Goal: Task Accomplishment & Management: Manage account settings

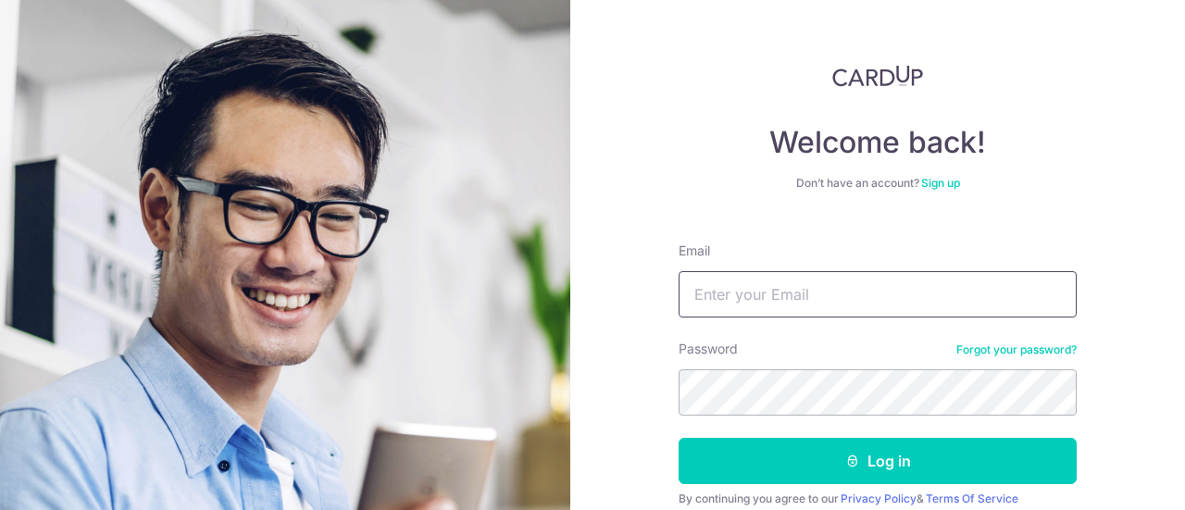
click at [721, 300] on input "Email" at bounding box center [877, 294] width 398 height 46
type input "[EMAIL_ADDRESS][DOMAIN_NAME]"
click at [678, 438] on button "Log in" at bounding box center [877, 461] width 398 height 46
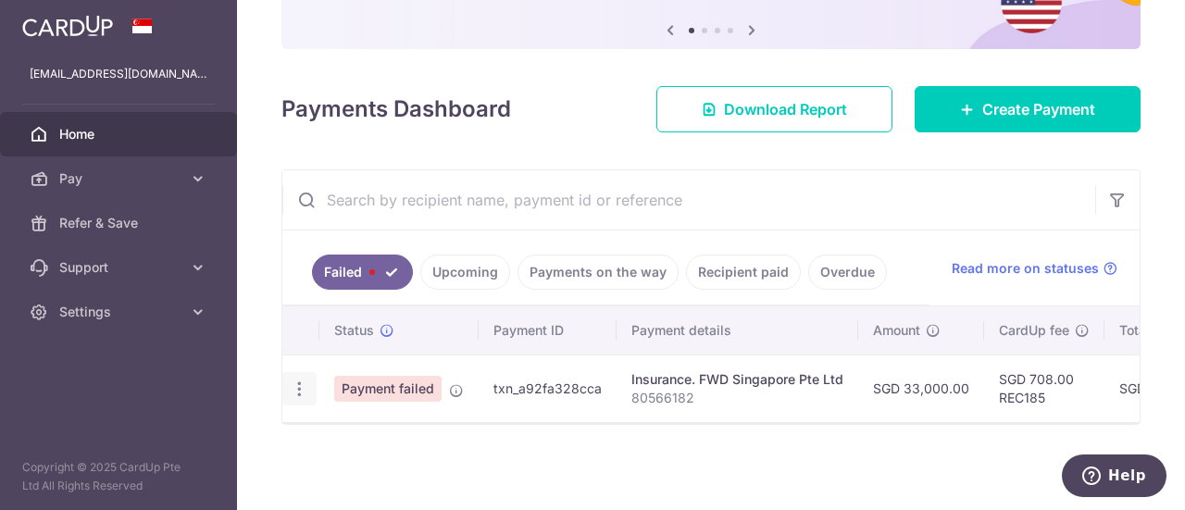
click at [296, 390] on icon "button" at bounding box center [299, 388] width 19 height 19
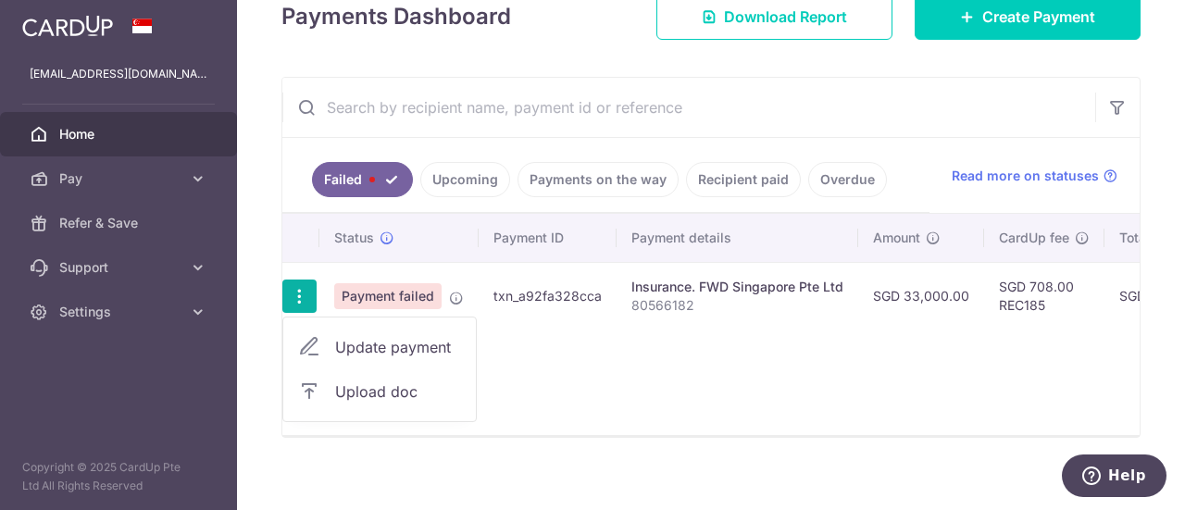
click at [418, 350] on span "Update payment" at bounding box center [398, 347] width 126 height 22
radio input "true"
type input "33,000.00"
type input "80566182"
type input "REC185"
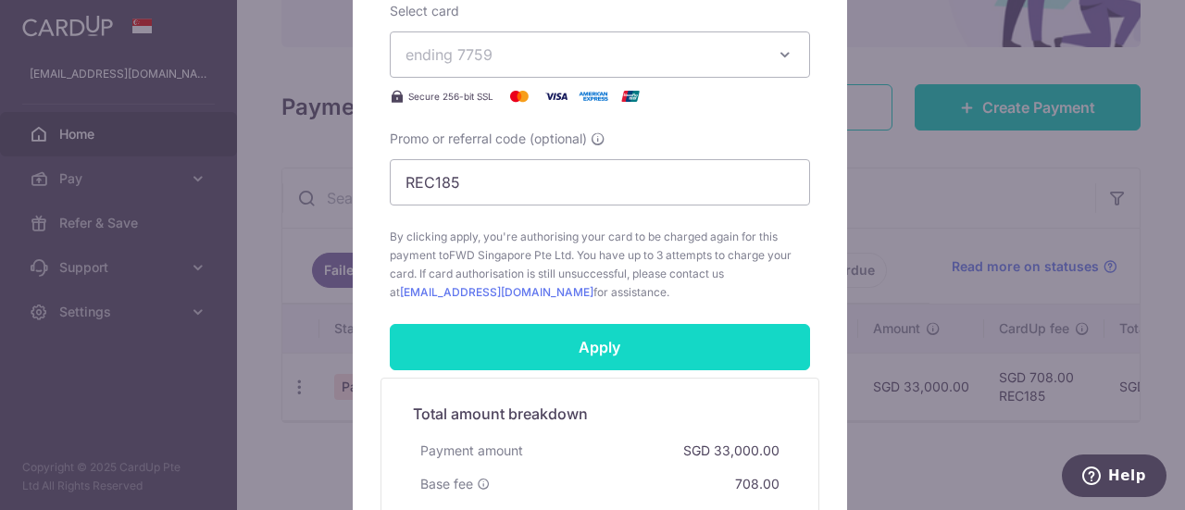
scroll to position [928, 0]
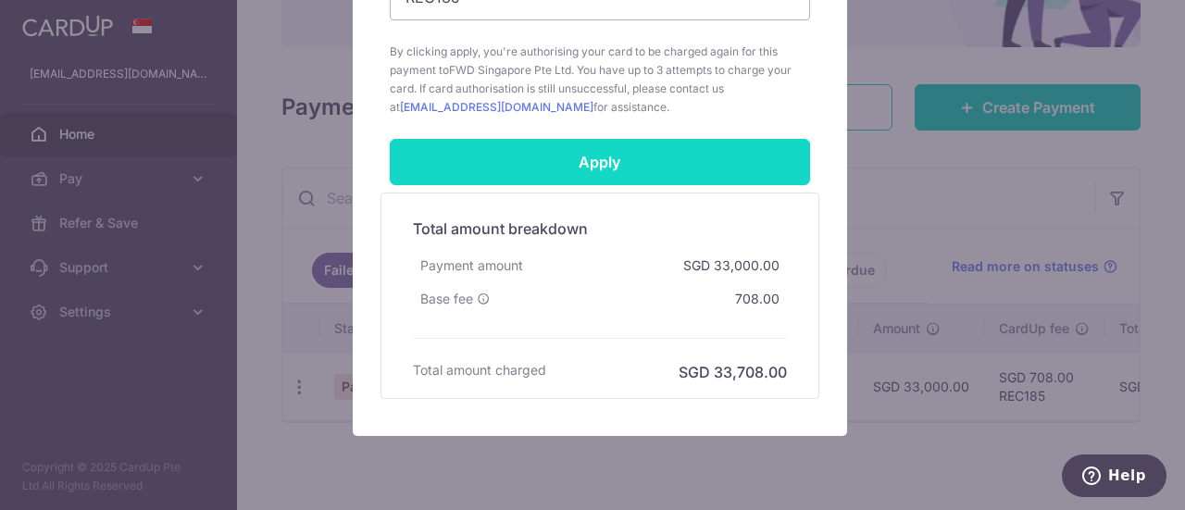
click at [624, 165] on input "Apply" at bounding box center [600, 162] width 420 height 46
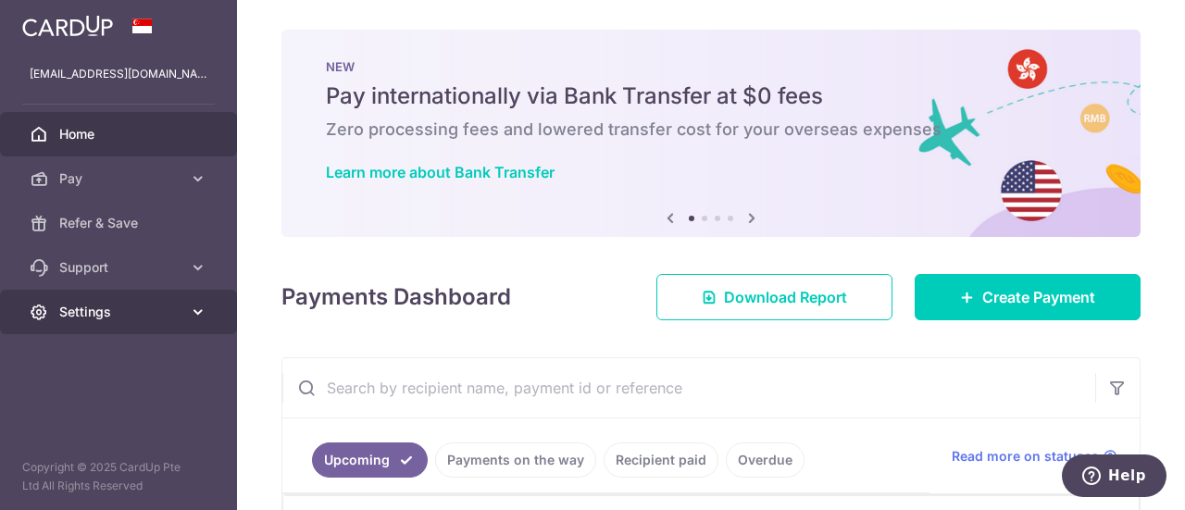
click at [111, 317] on span "Settings" at bounding box center [120, 312] width 122 height 19
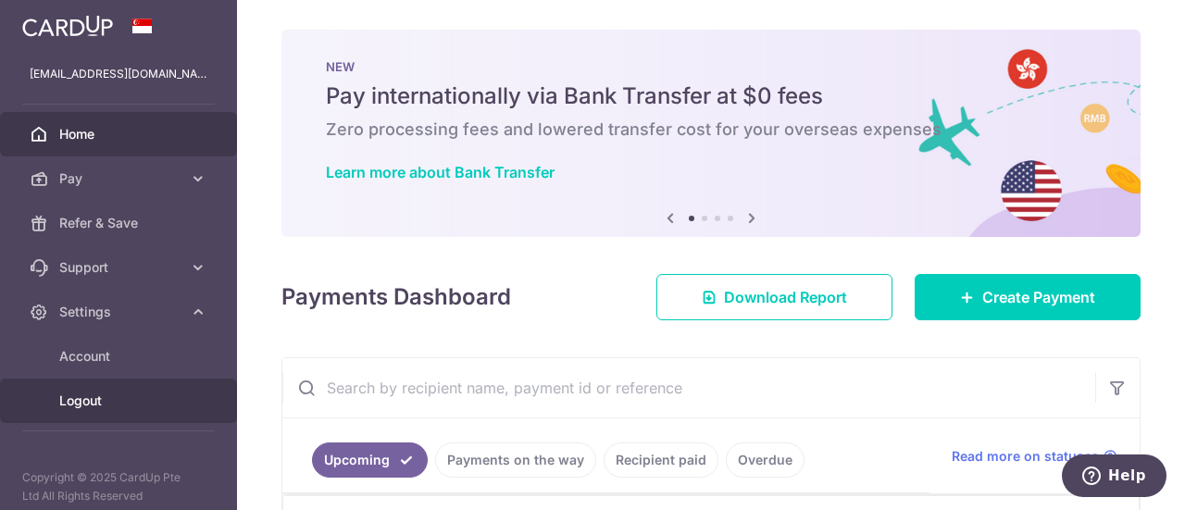
click at [80, 392] on span "Logout" at bounding box center [120, 400] width 122 height 19
